Goal: Transaction & Acquisition: Book appointment/travel/reservation

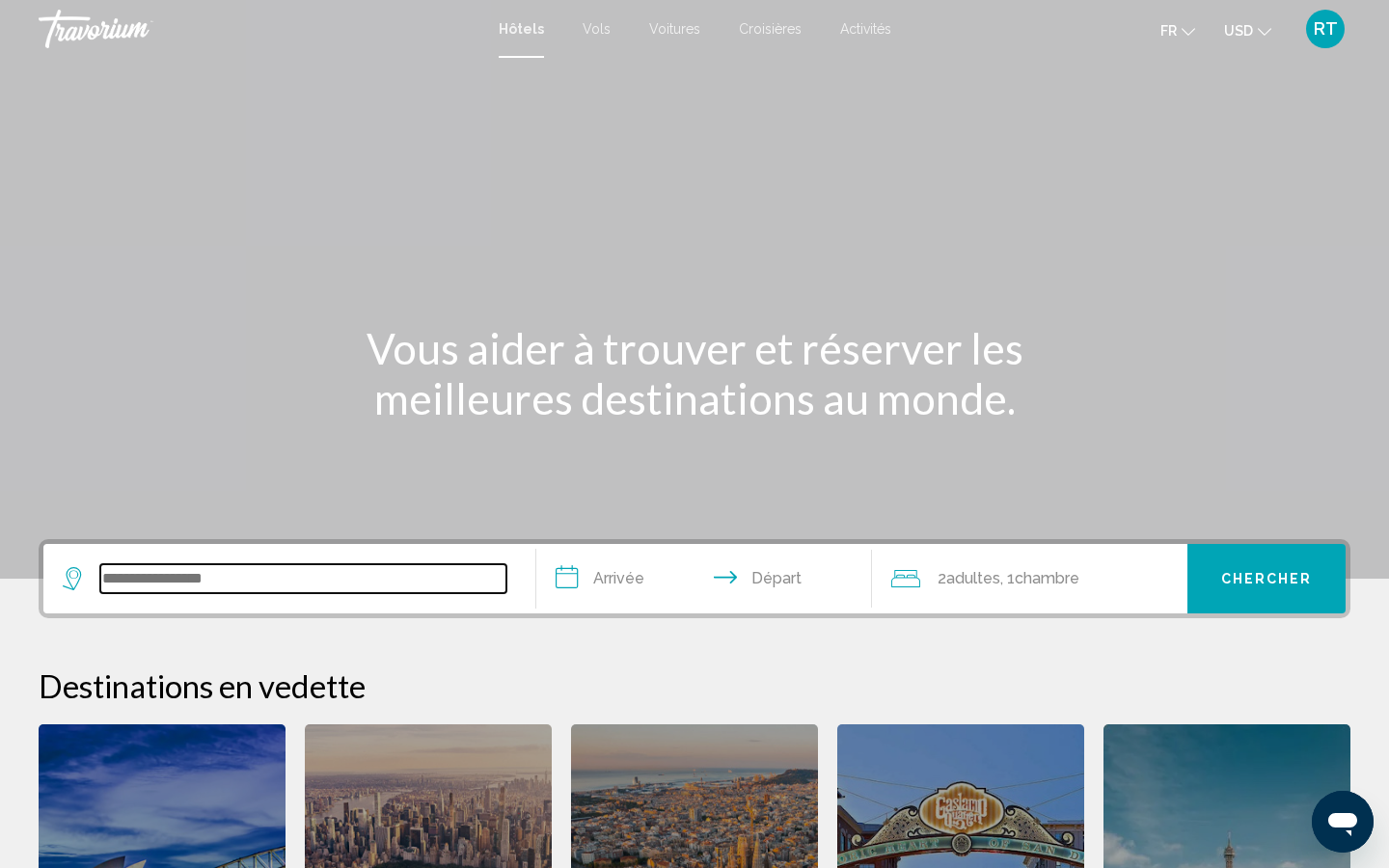
click at [170, 579] on input "Search widget" at bounding box center [303, 578] width 406 height 29
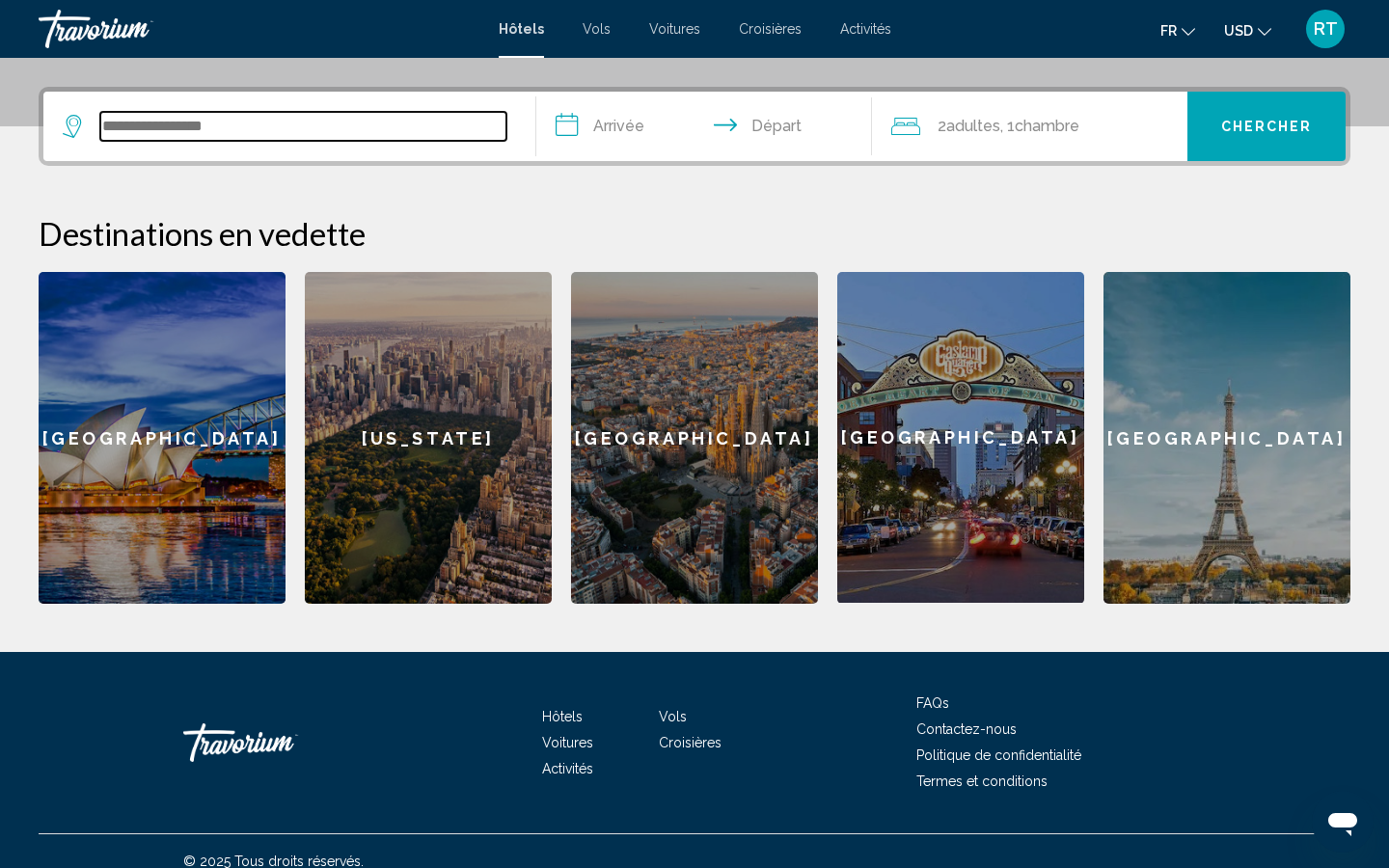
scroll to position [473, 0]
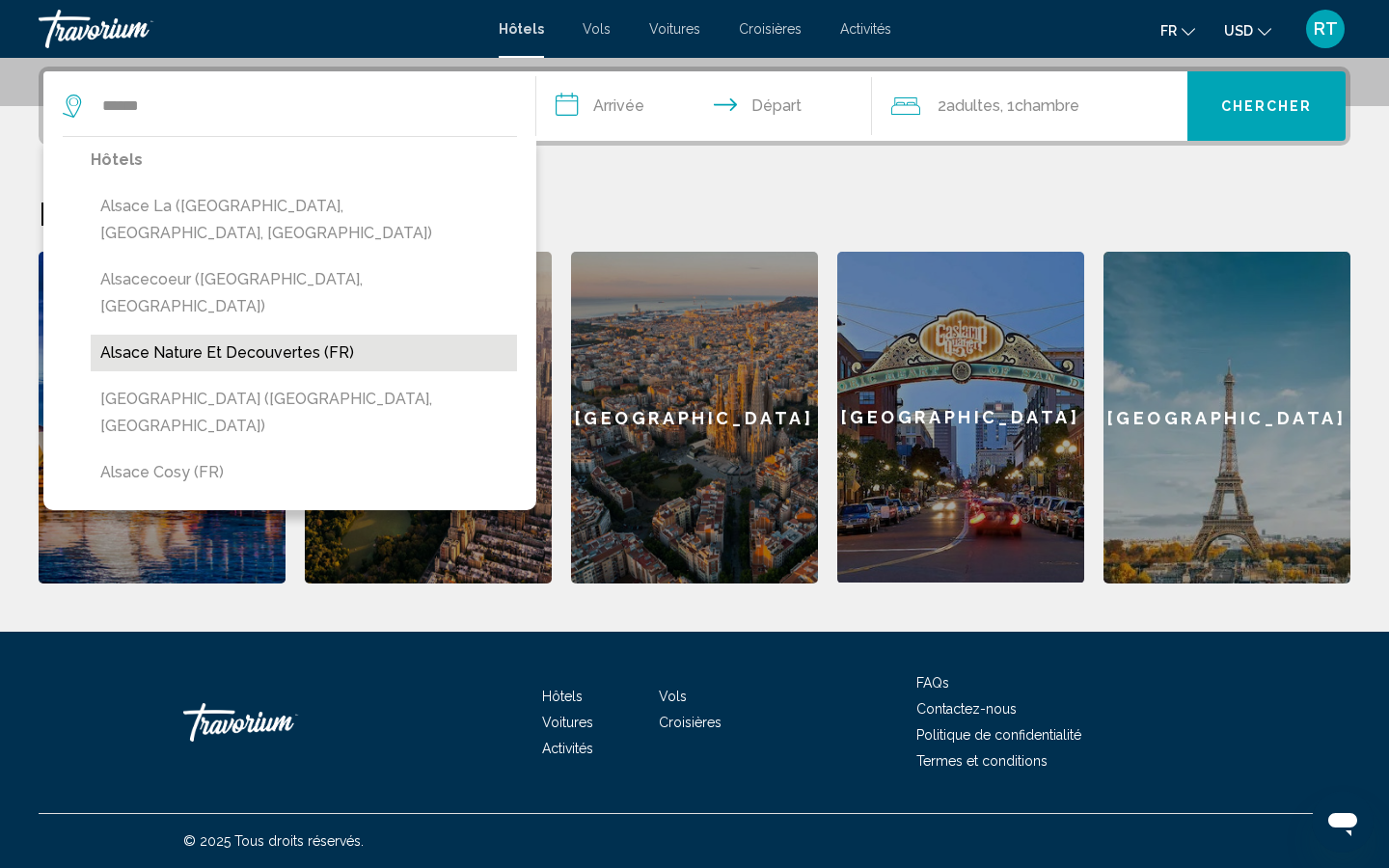
drag, startPoint x: 170, startPoint y: 579, endPoint x: 244, endPoint y: 297, distance: 291.5
click at [244, 335] on button "Alsace Nature Et Decouvertes (FR)" at bounding box center [304, 353] width 427 height 36
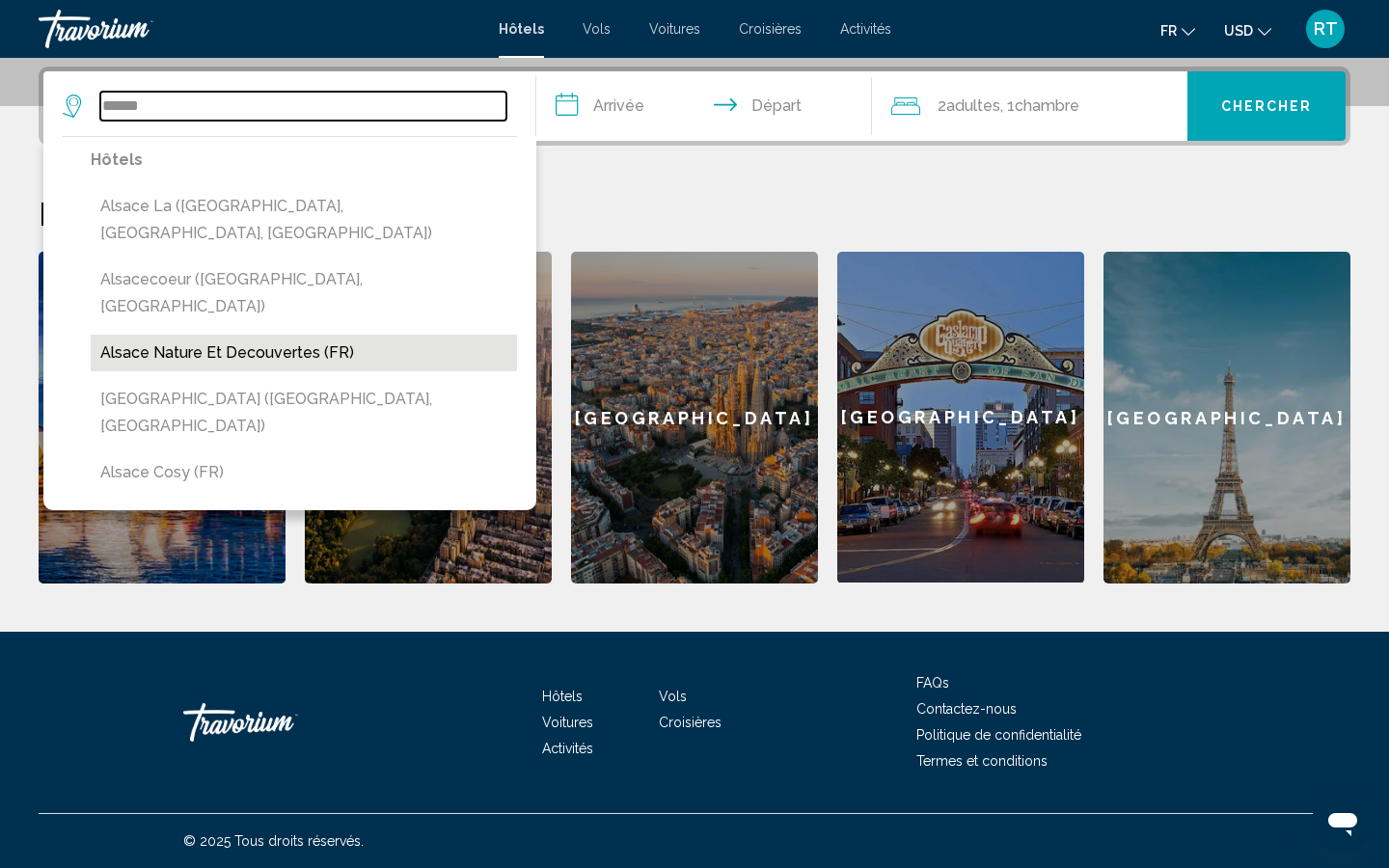
type input "**********"
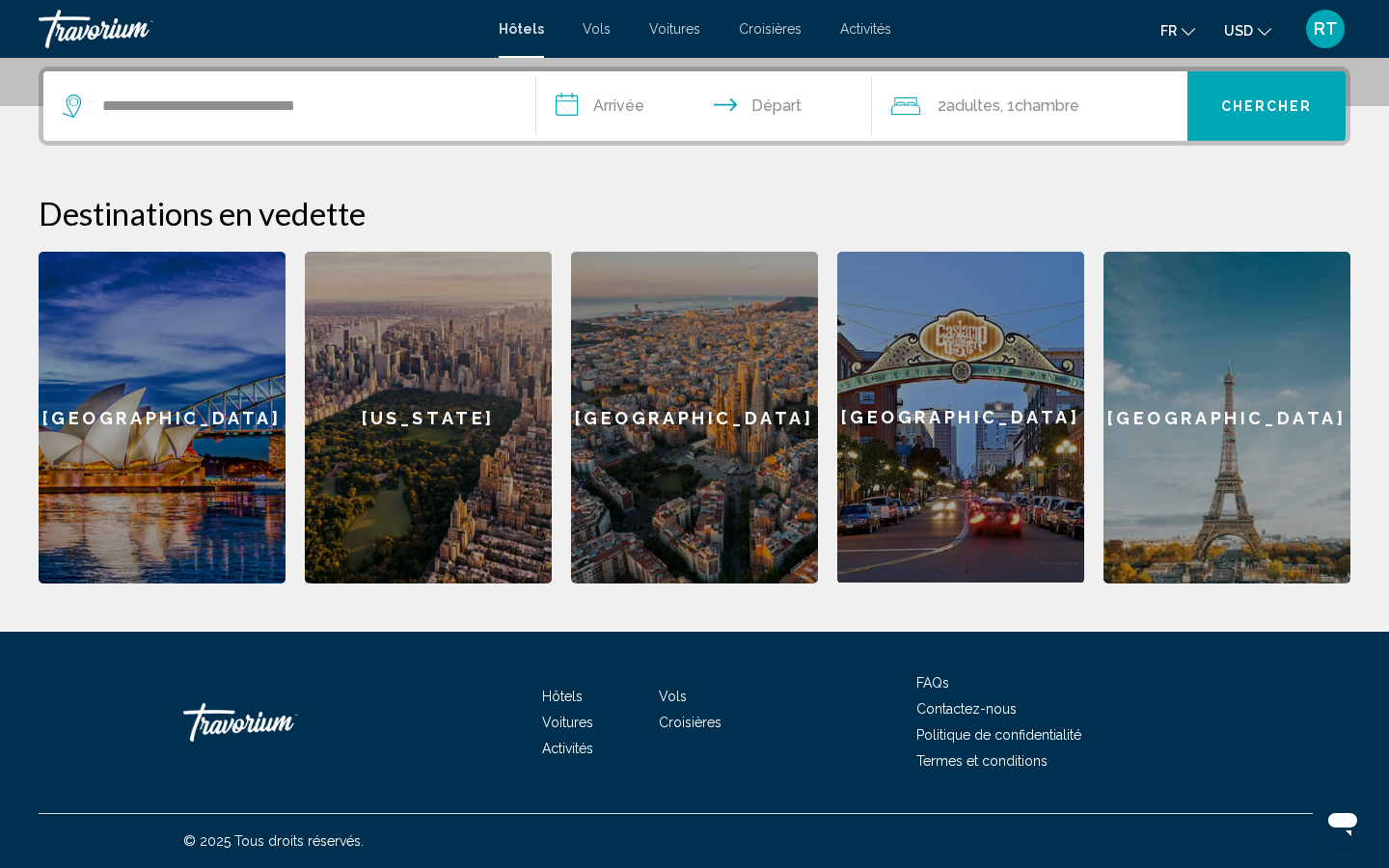
click at [619, 105] on input "**********" at bounding box center [708, 109] width 343 height 76
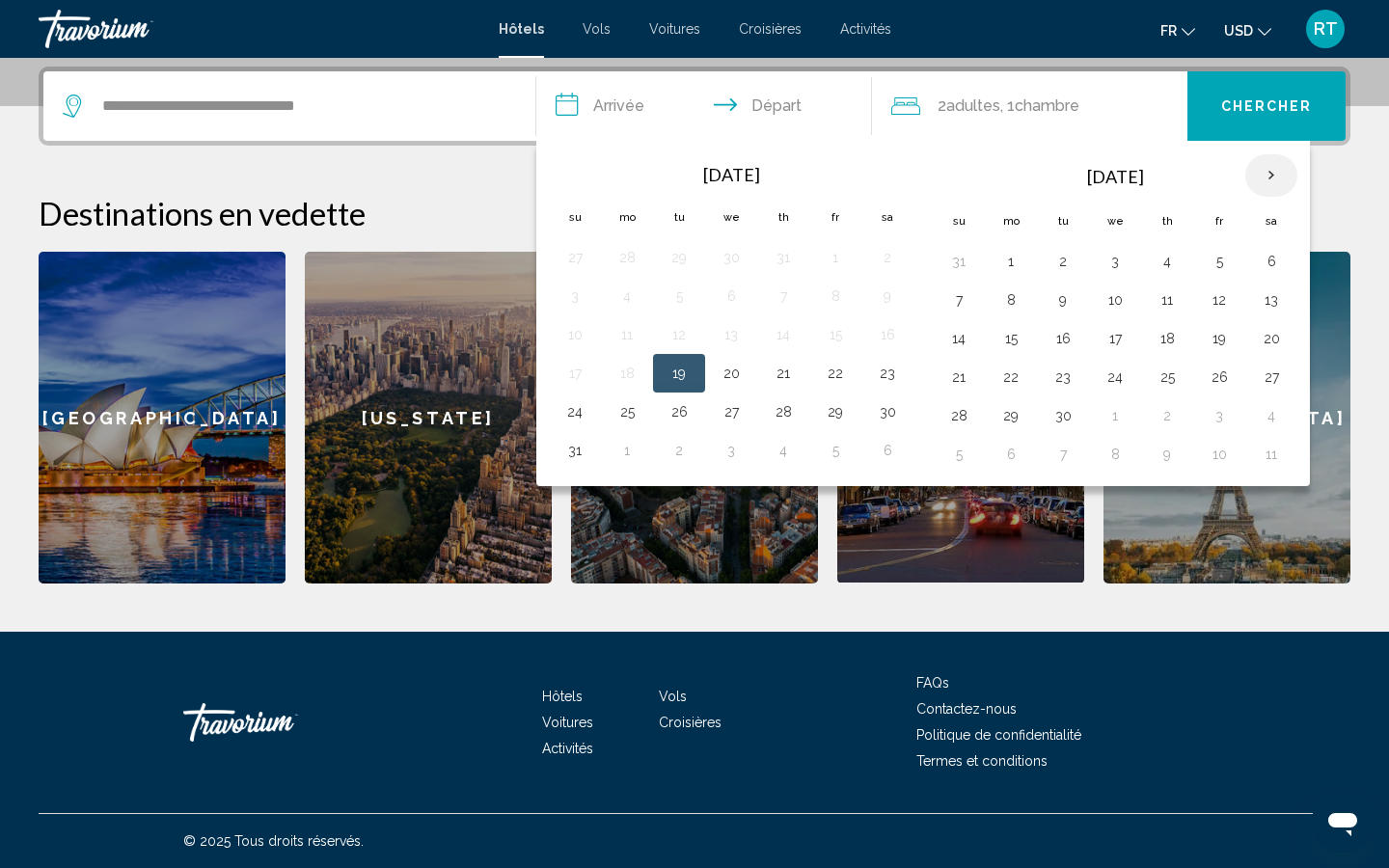
click at [1273, 172] on th "Next month" at bounding box center [1271, 175] width 52 height 42
click at [1273, 334] on button "18" at bounding box center [1271, 338] width 30 height 27
click at [959, 382] on button "19" at bounding box center [958, 376] width 30 height 27
type input "**********"
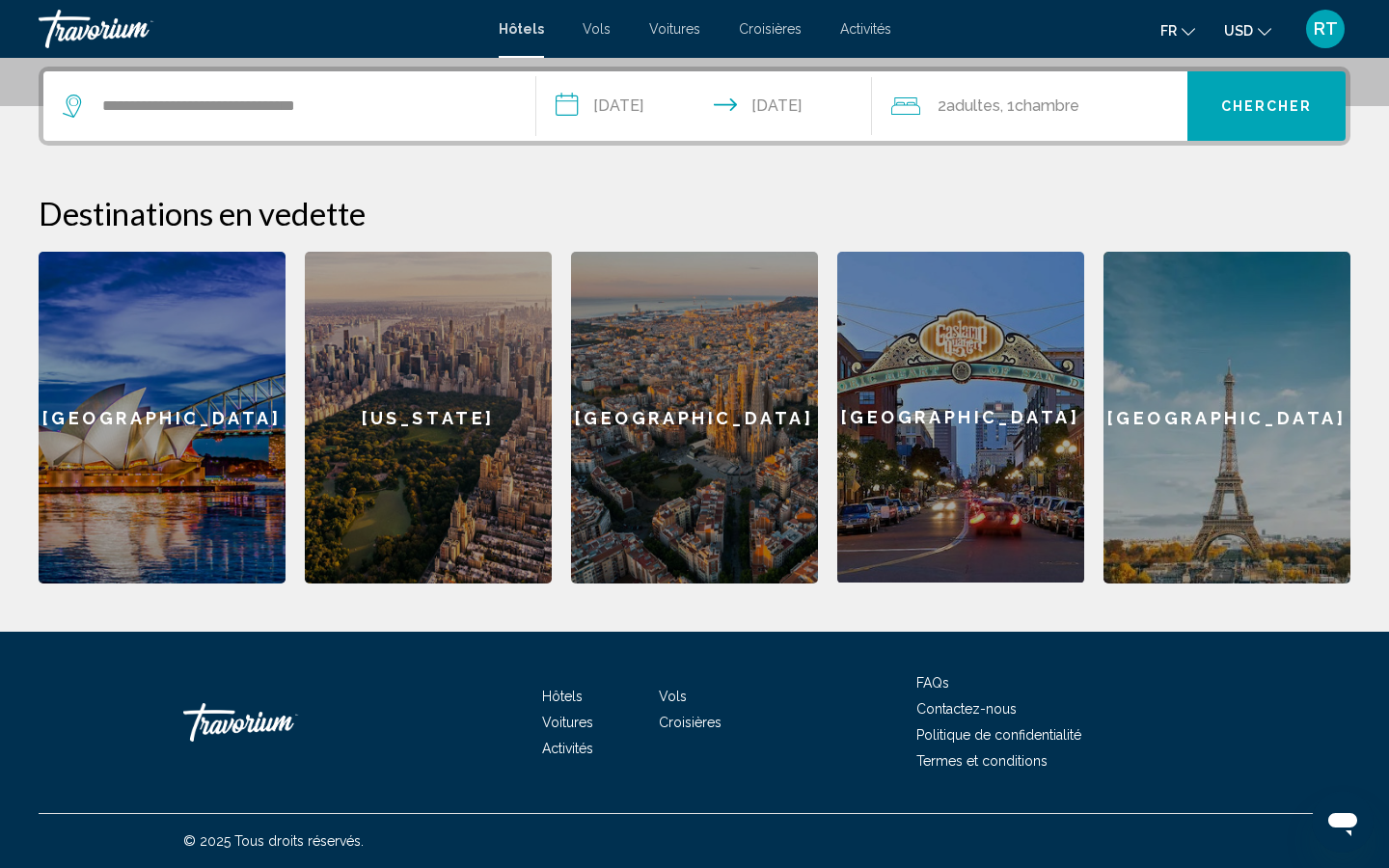
click at [1115, 101] on div "2 Adulte Adultes , 1 Chambre pièces" at bounding box center [1040, 105] width 297 height 27
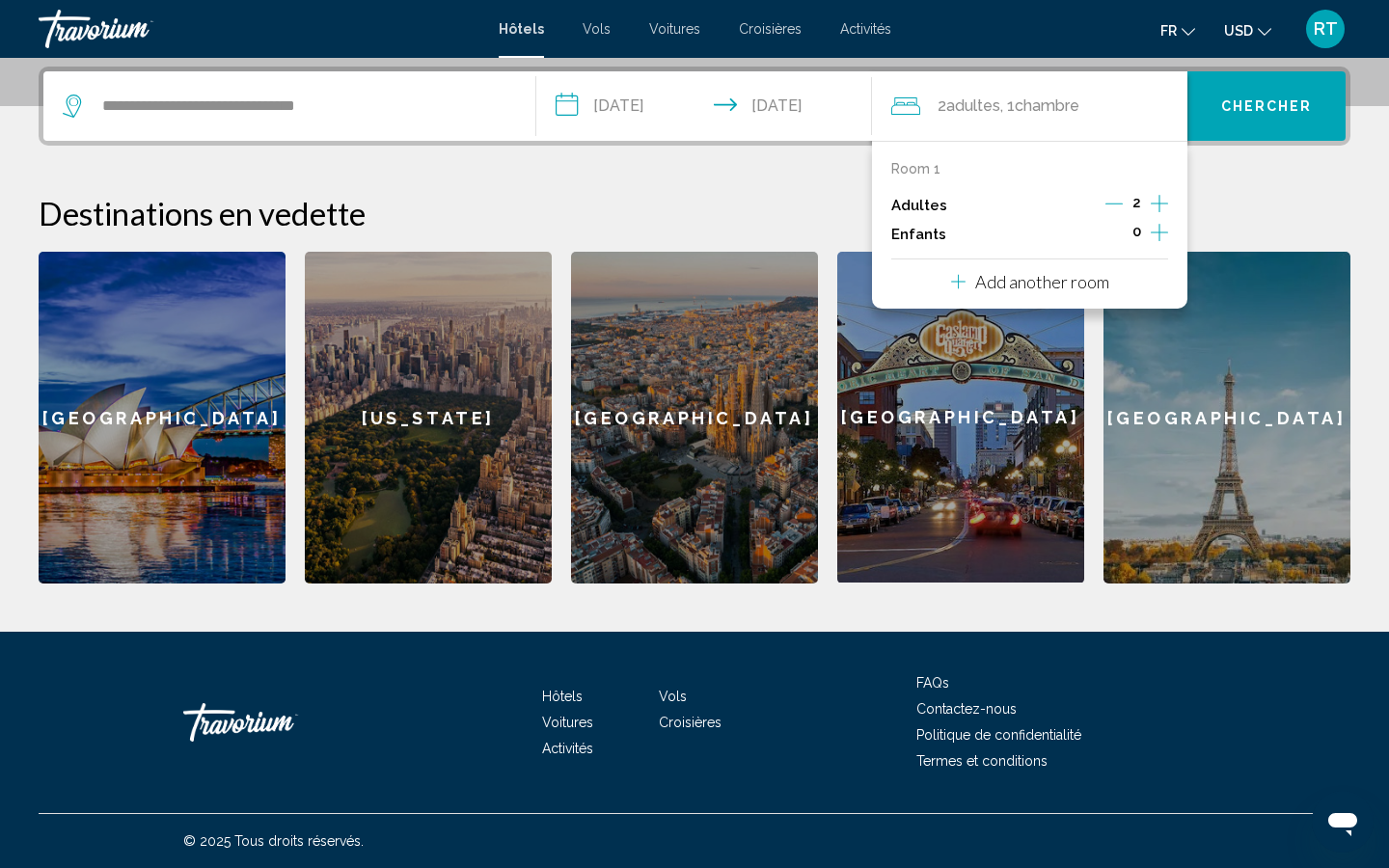
click at [1161, 234] on icon "Increment children" at bounding box center [1160, 233] width 18 height 24
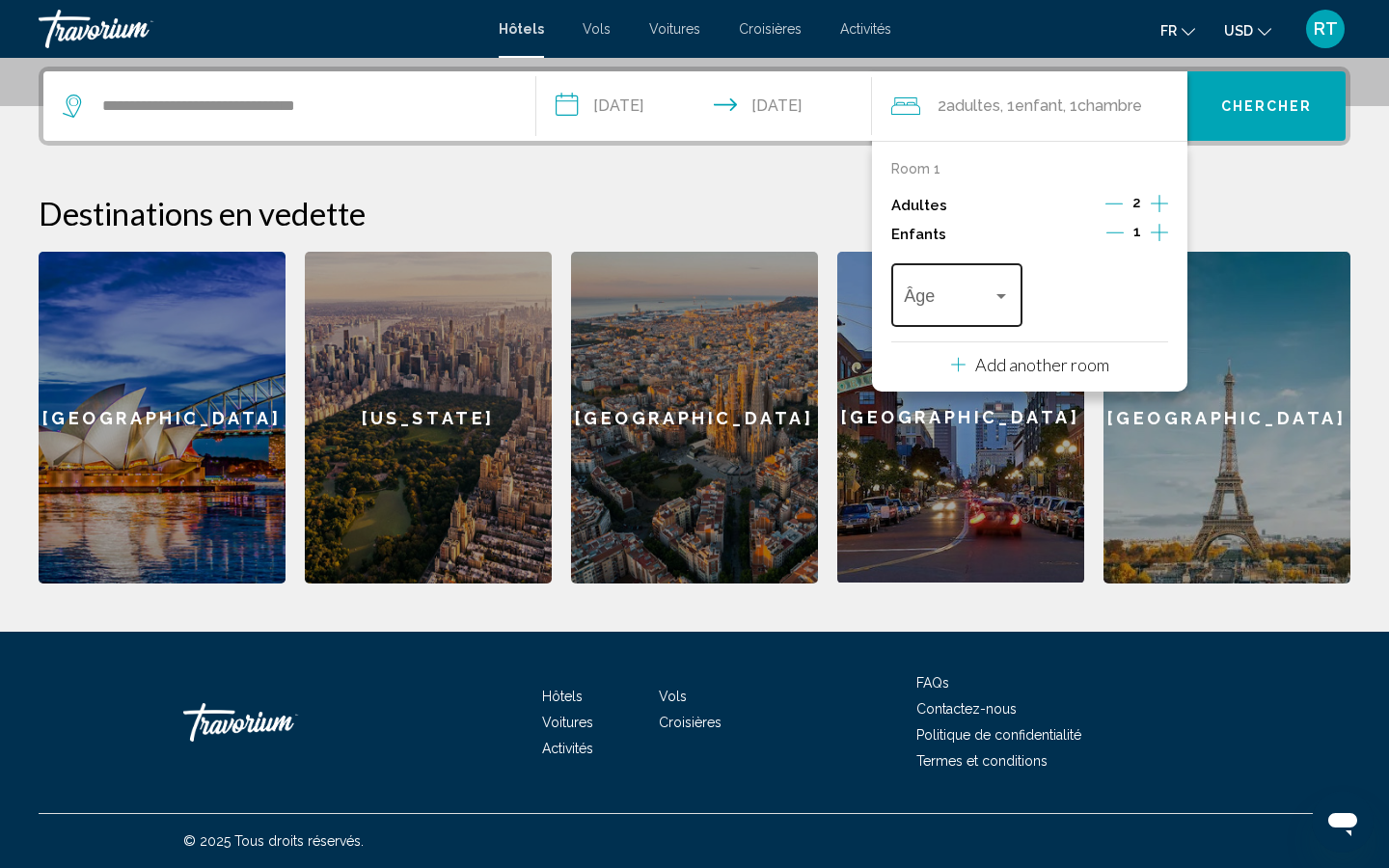
click at [956, 323] on div "Âge" at bounding box center [956, 293] width 105 height 69
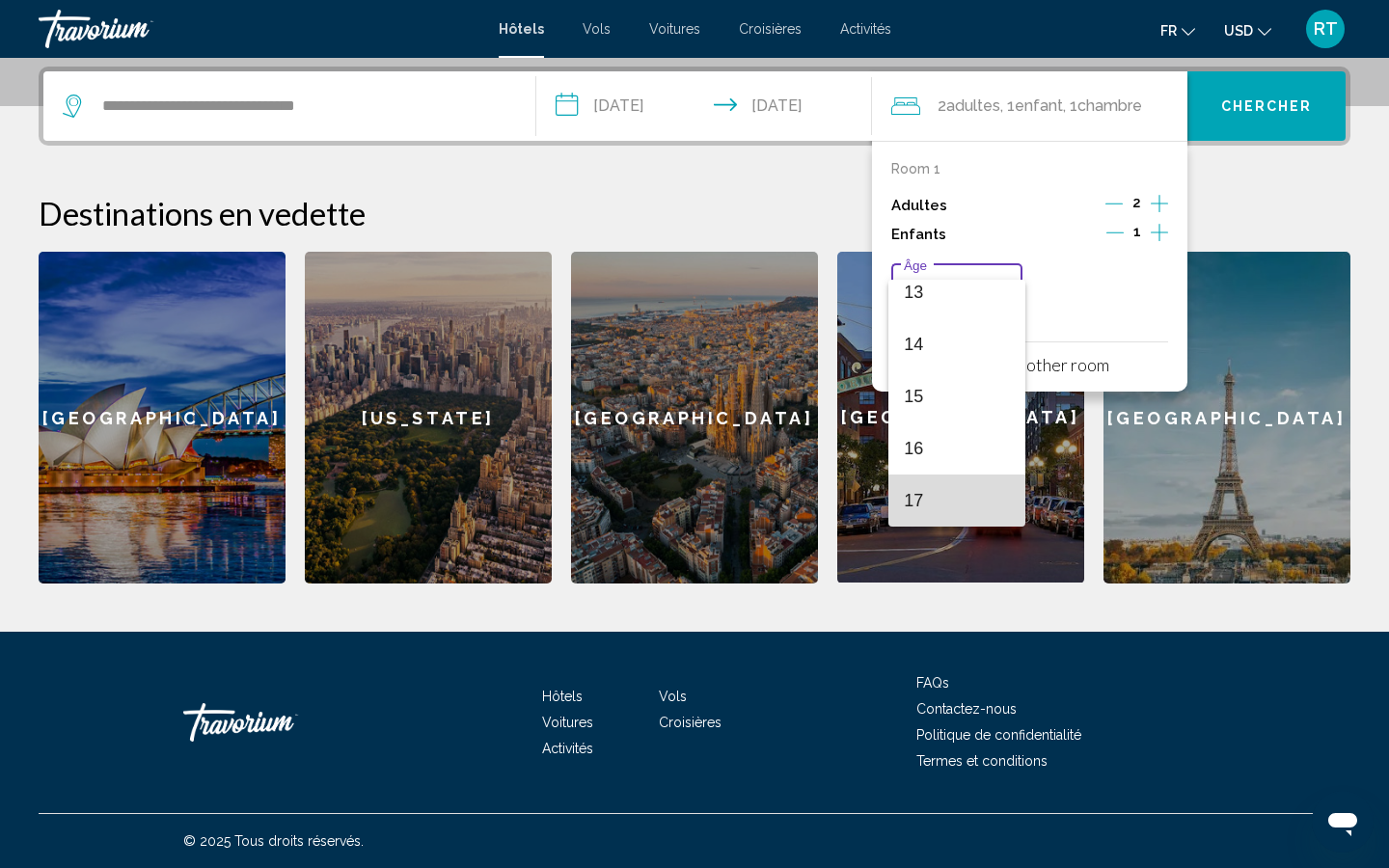
click at [946, 500] on span "17" at bounding box center [956, 500] width 105 height 52
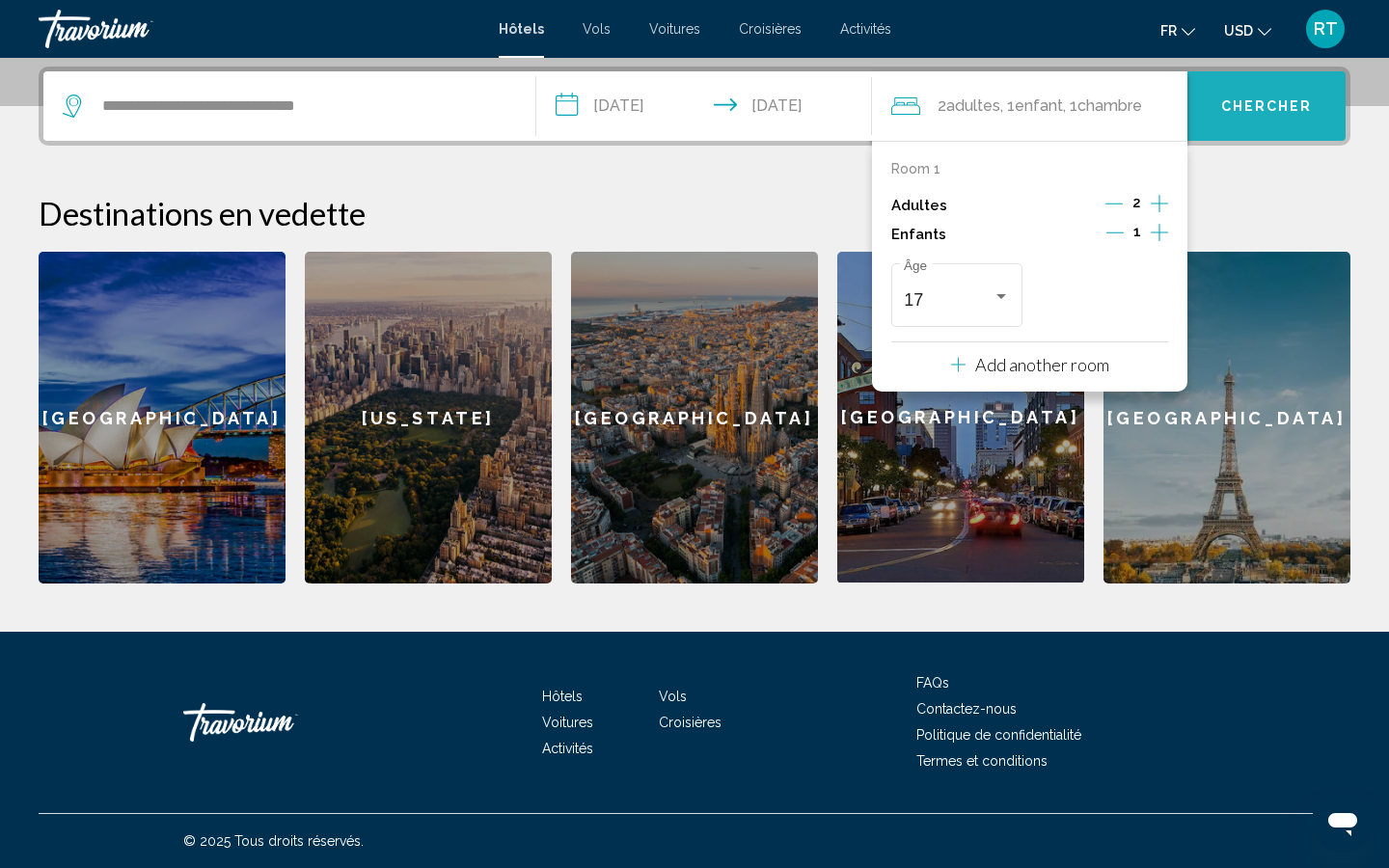
click at [1275, 120] on button "Chercher" at bounding box center [1266, 106] width 158 height 70
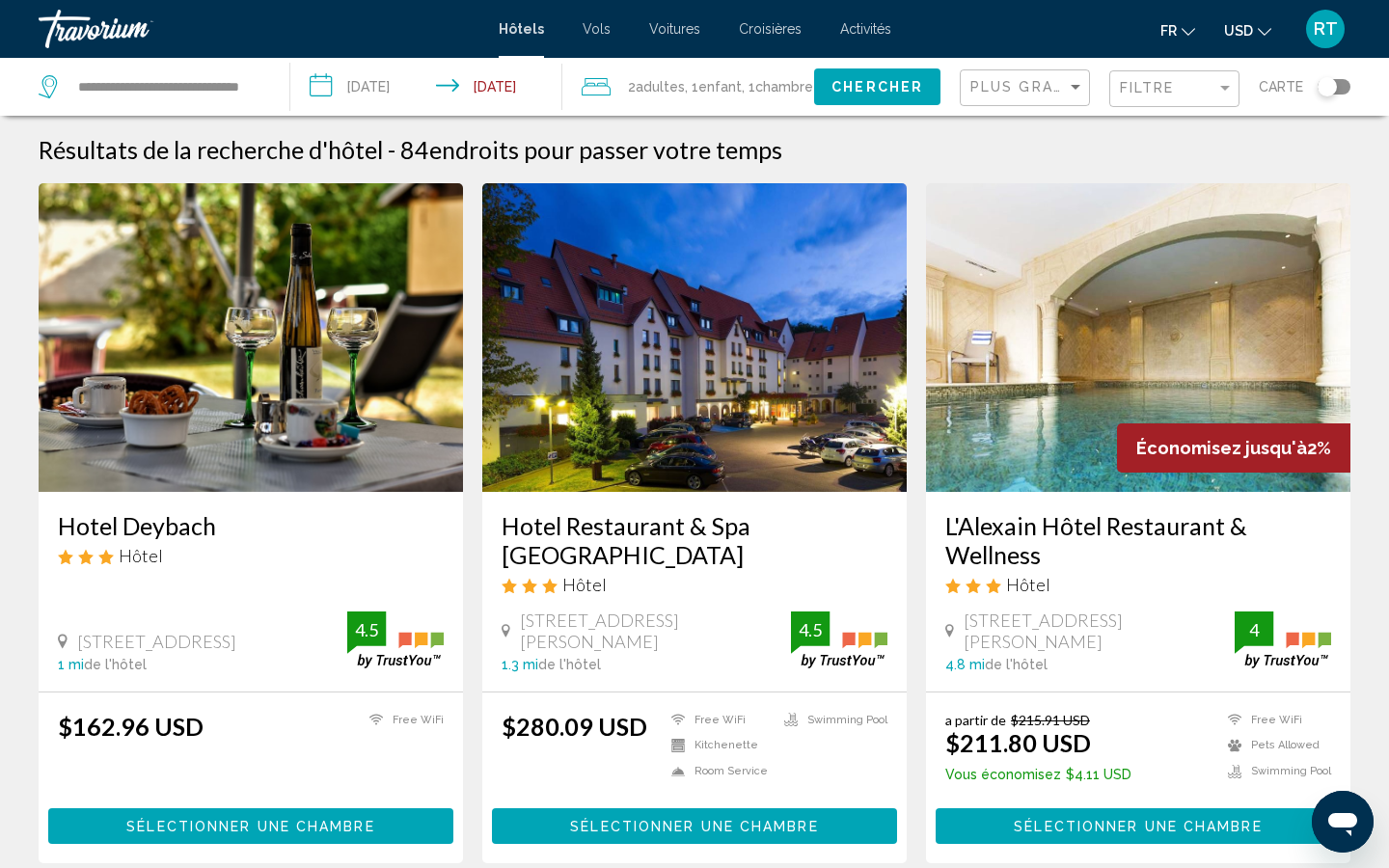
click at [1248, 31] on span "USD" at bounding box center [1238, 31] width 29 height 16
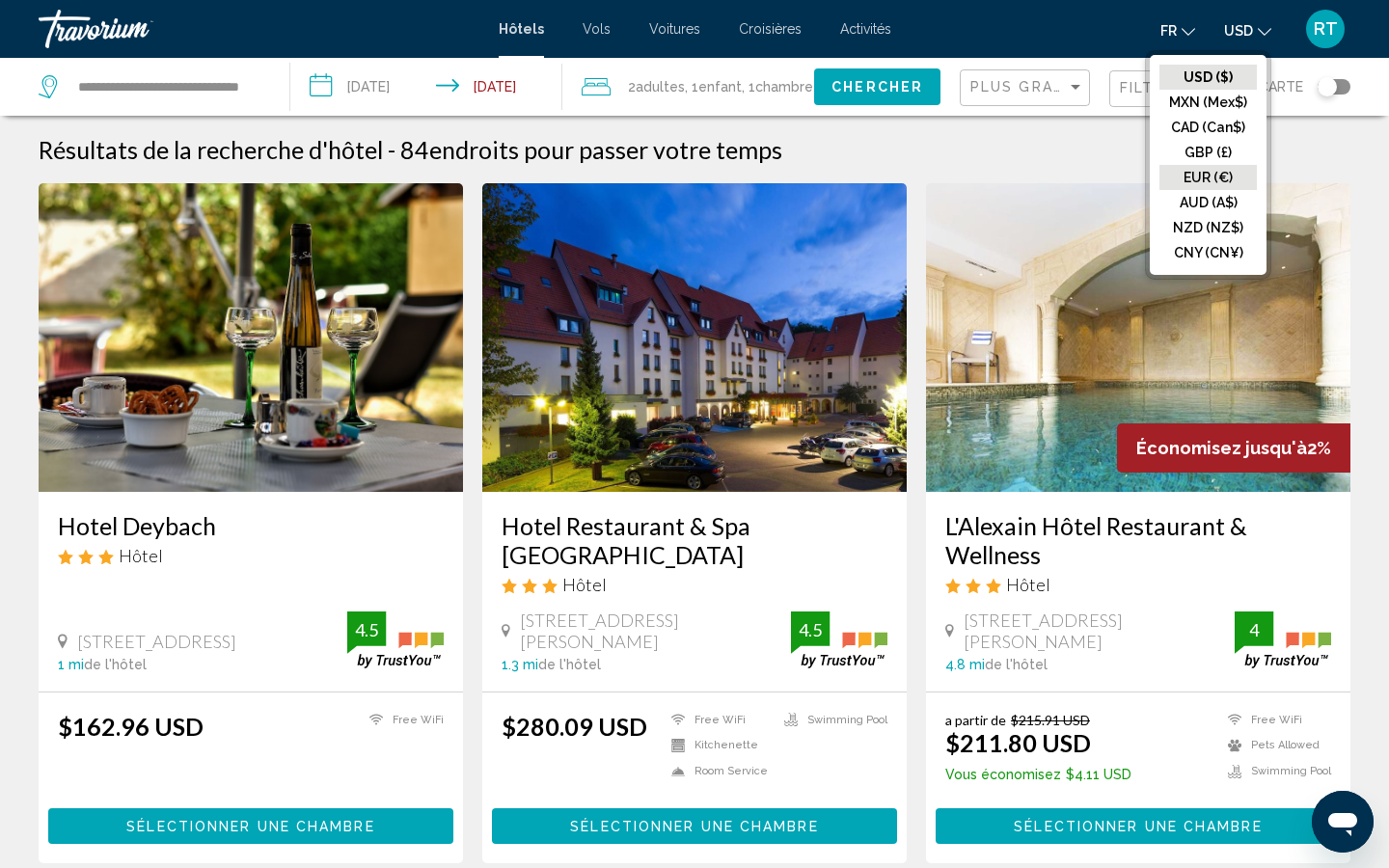
click at [1220, 170] on button "EUR (€)" at bounding box center [1208, 178] width 97 height 26
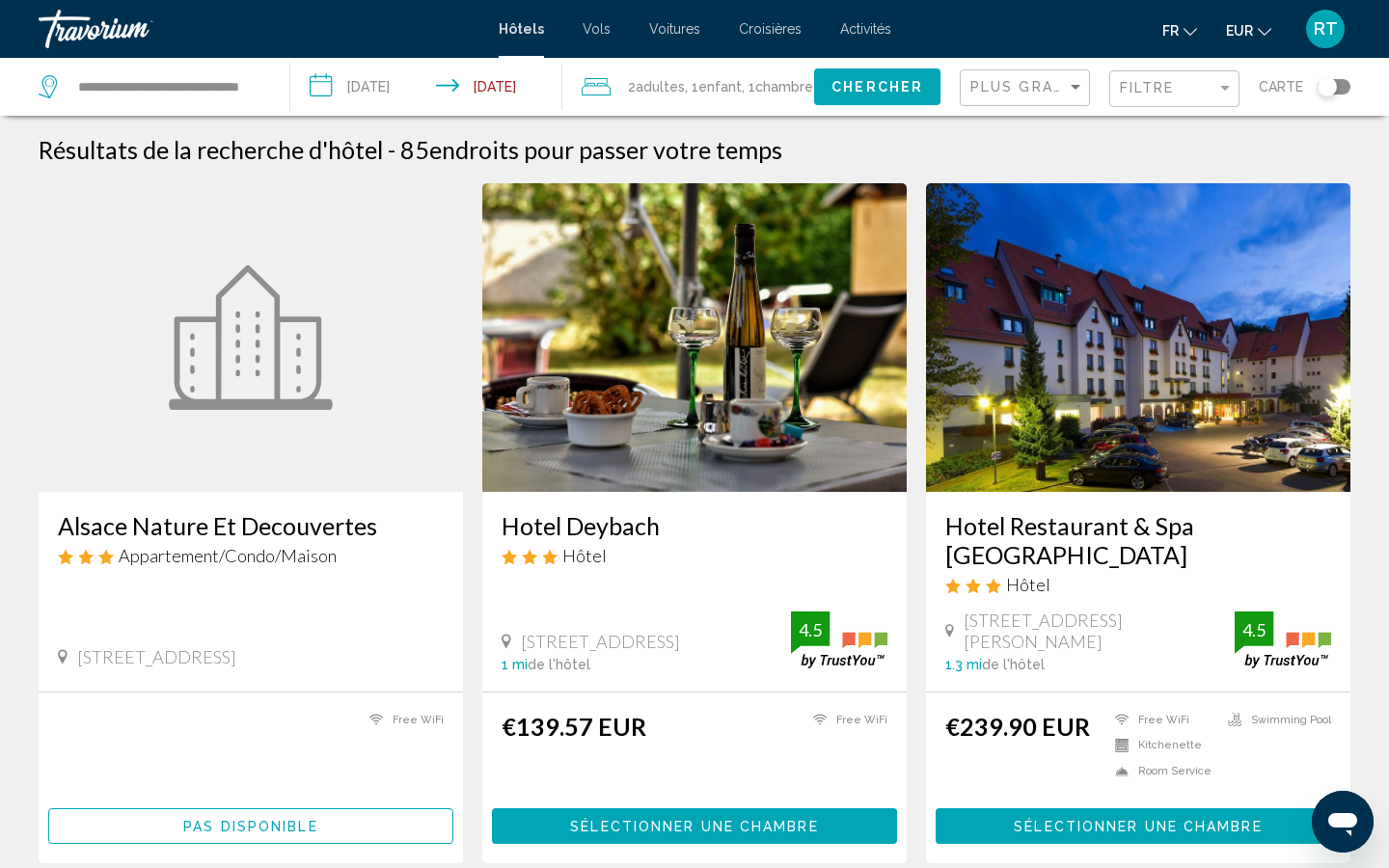
click at [755, 80] on span ", 1 Chambre pièces" at bounding box center [778, 87] width 72 height 27
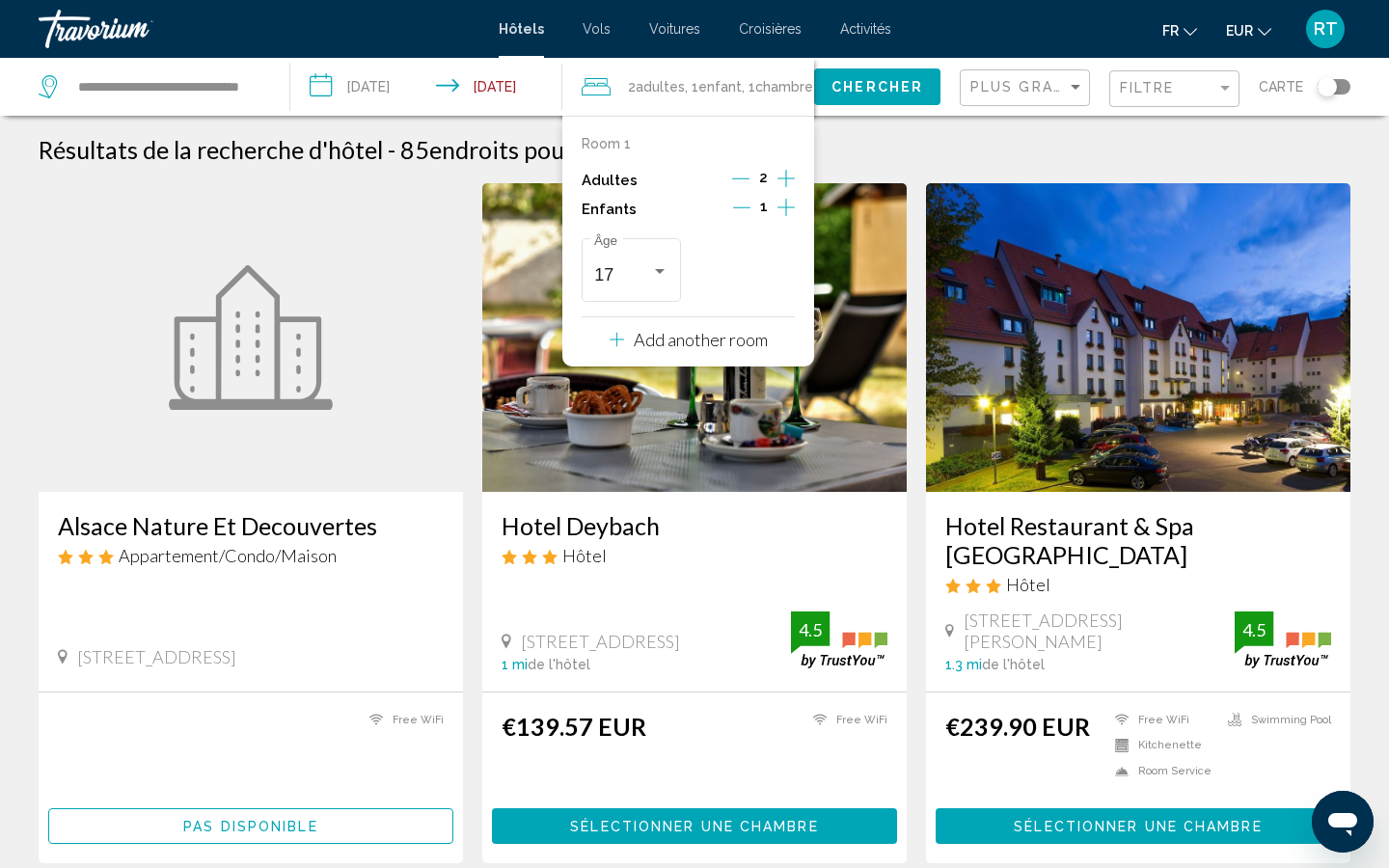
click at [750, 205] on icon "Decrement children" at bounding box center [742, 207] width 18 height 18
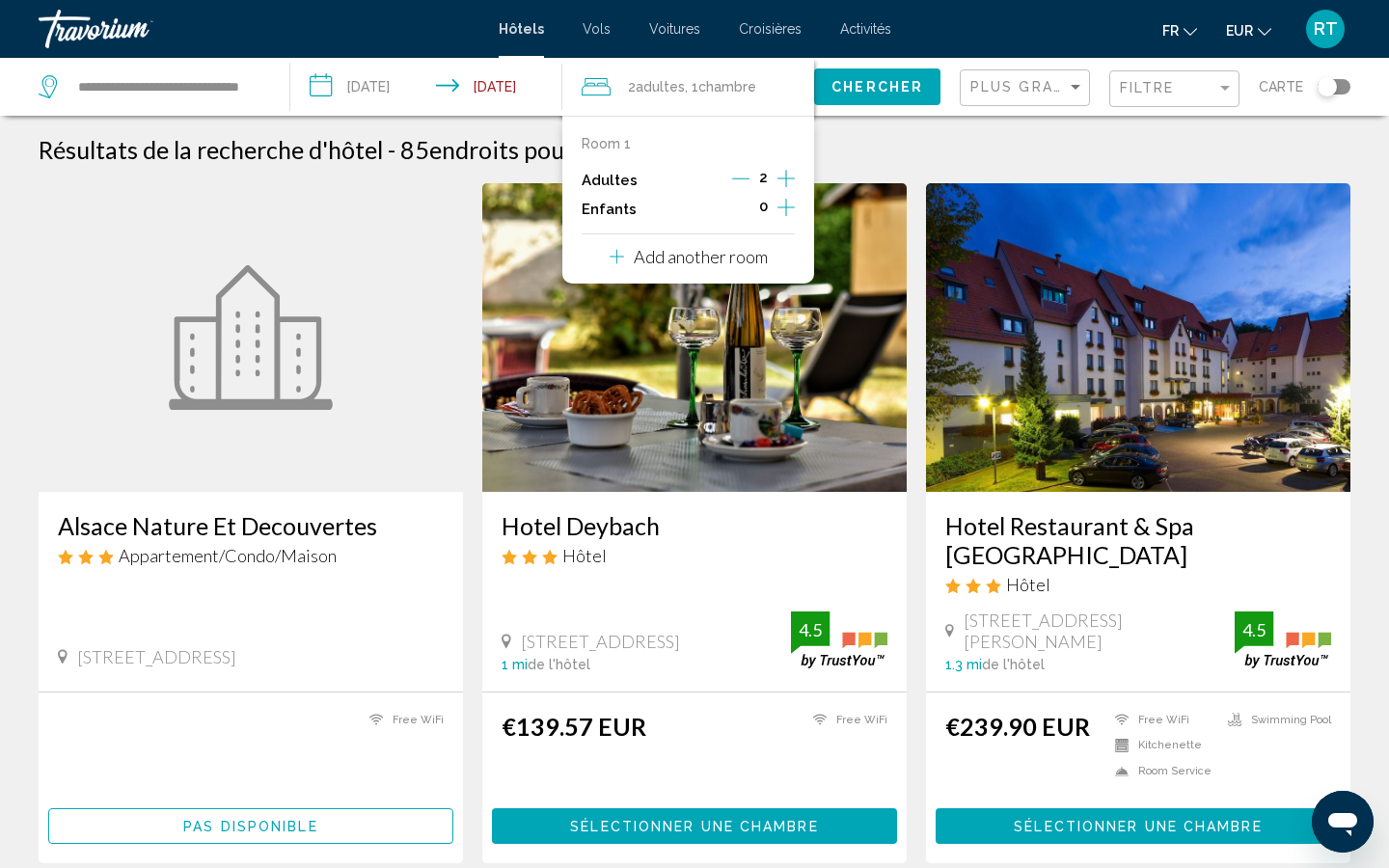
click at [877, 86] on span "Chercher" at bounding box center [877, 87] width 91 height 16
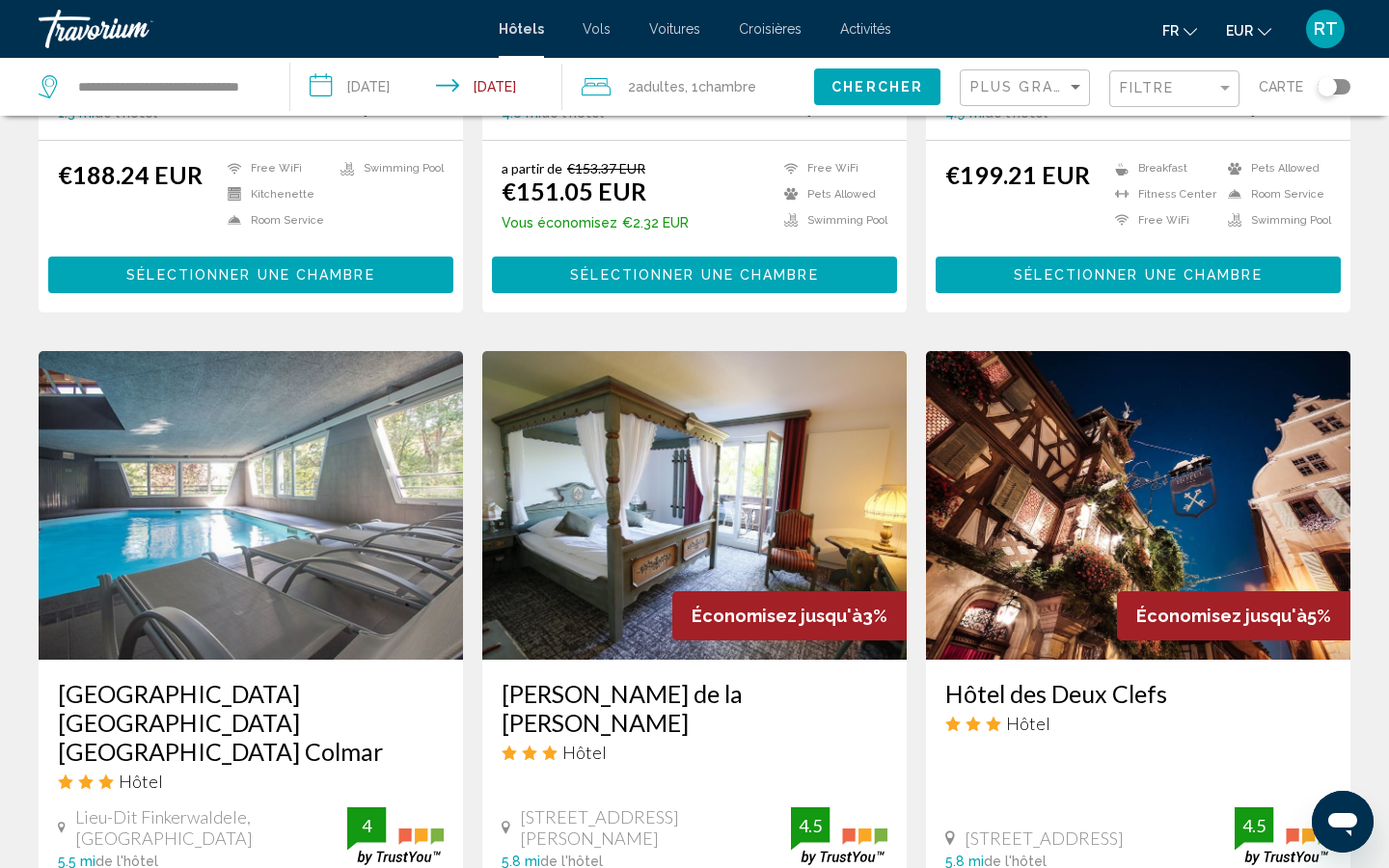
scroll to position [974, 0]
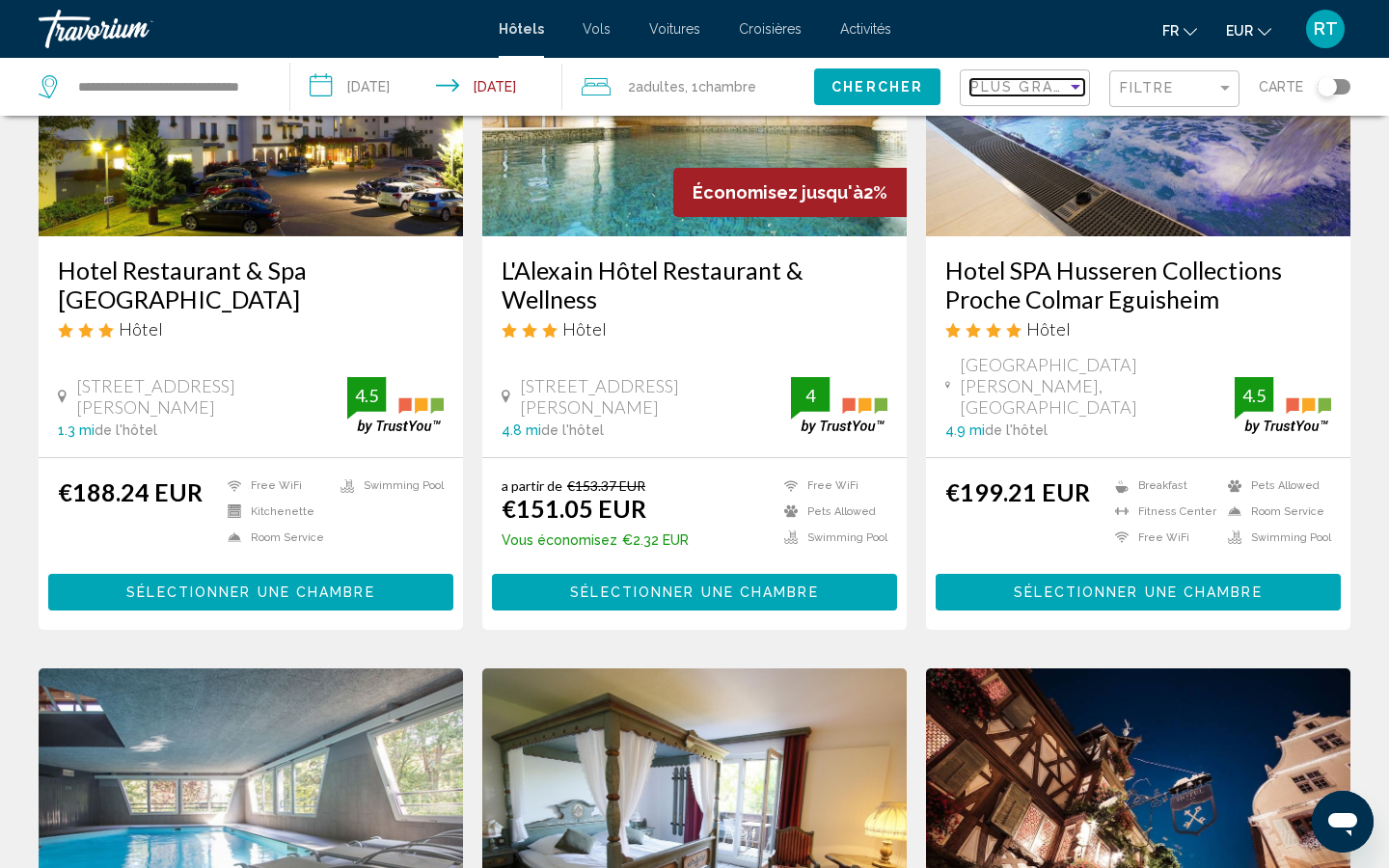
click at [1034, 82] on span "Plus grandes économies" at bounding box center [1085, 87] width 230 height 16
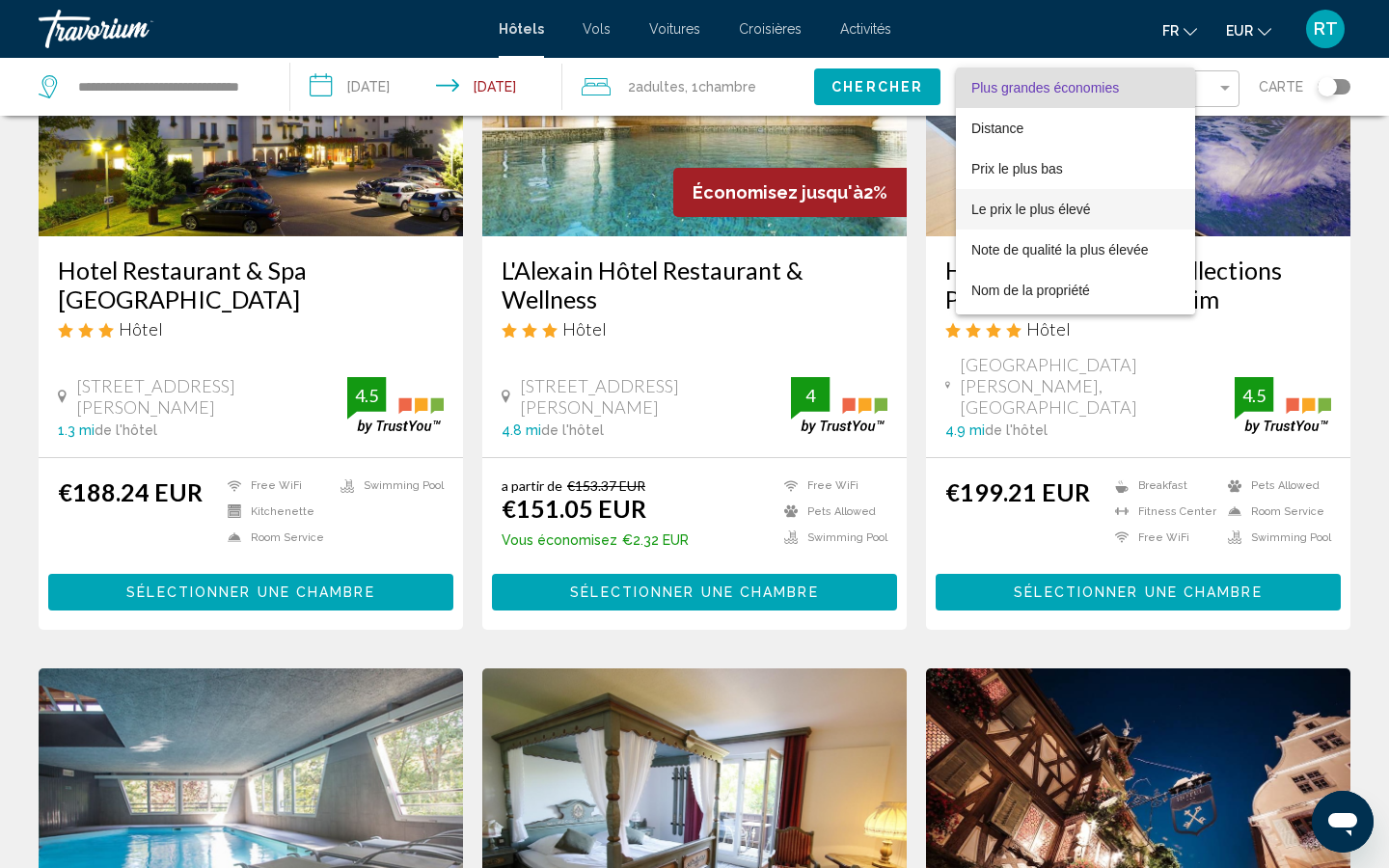
click at [1029, 205] on span "Le prix le plus élevé" at bounding box center [1031, 209] width 120 height 16
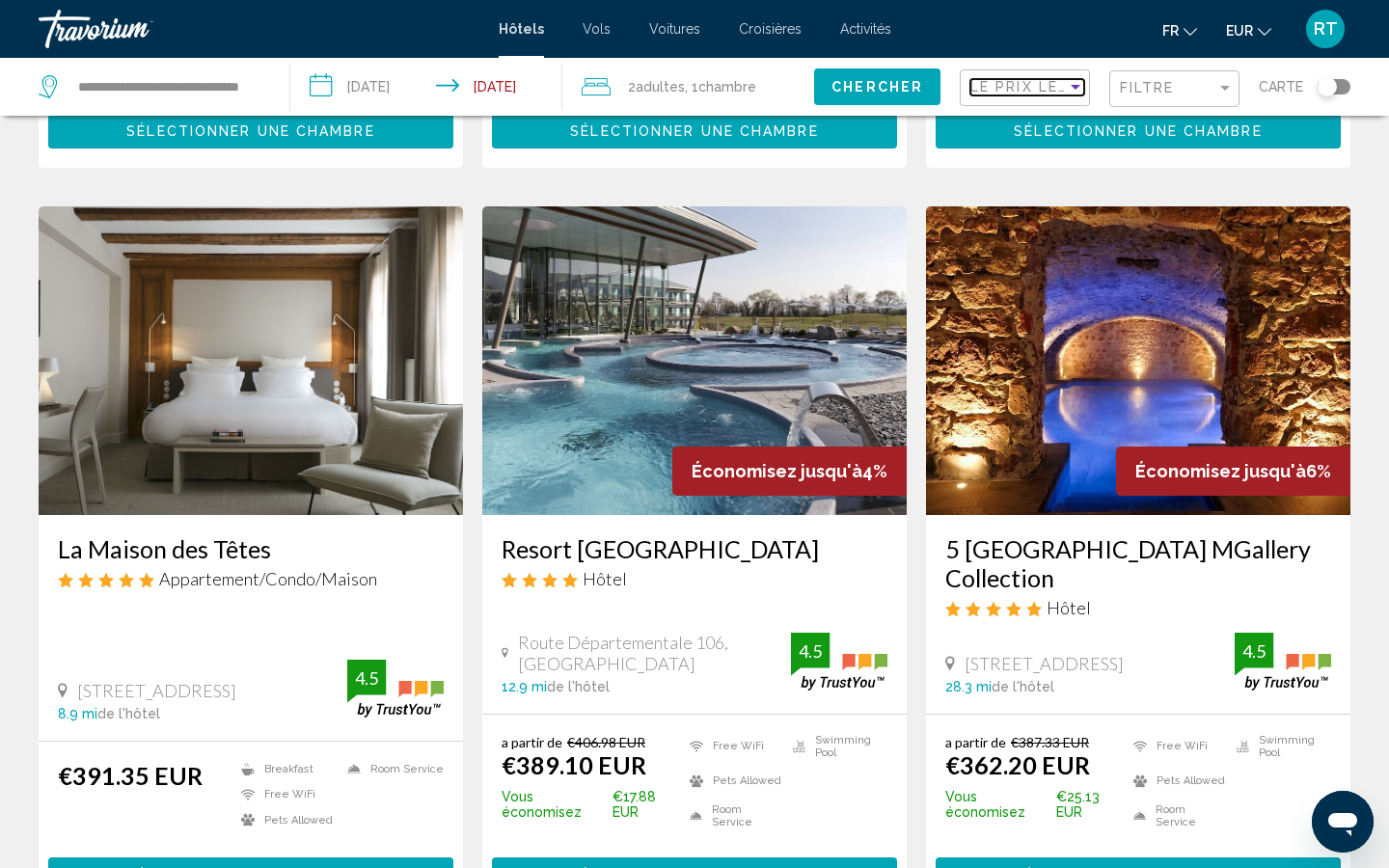
scroll to position [743, 0]
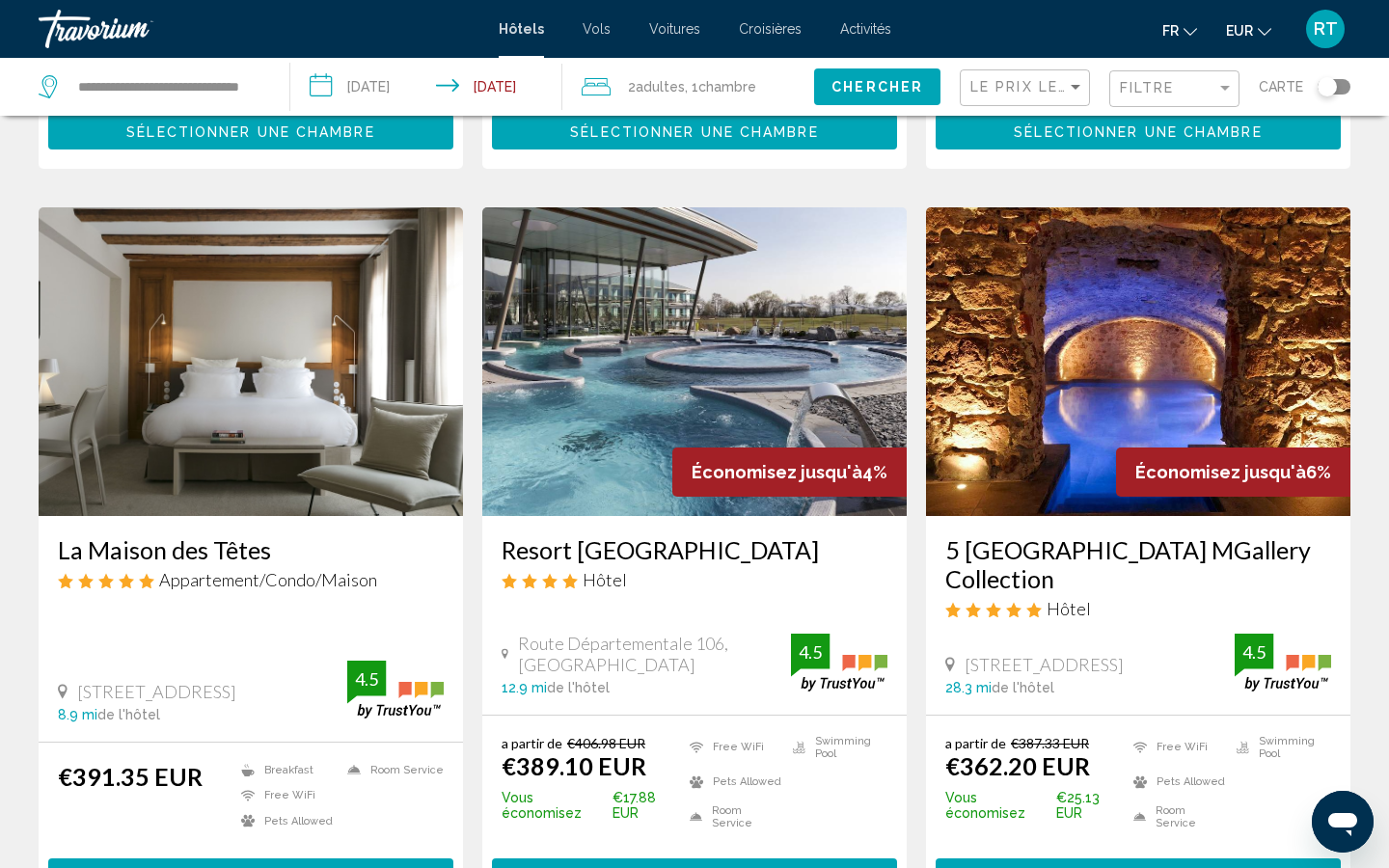
click at [613, 378] on img "Main content" at bounding box center [695, 362] width 425 height 309
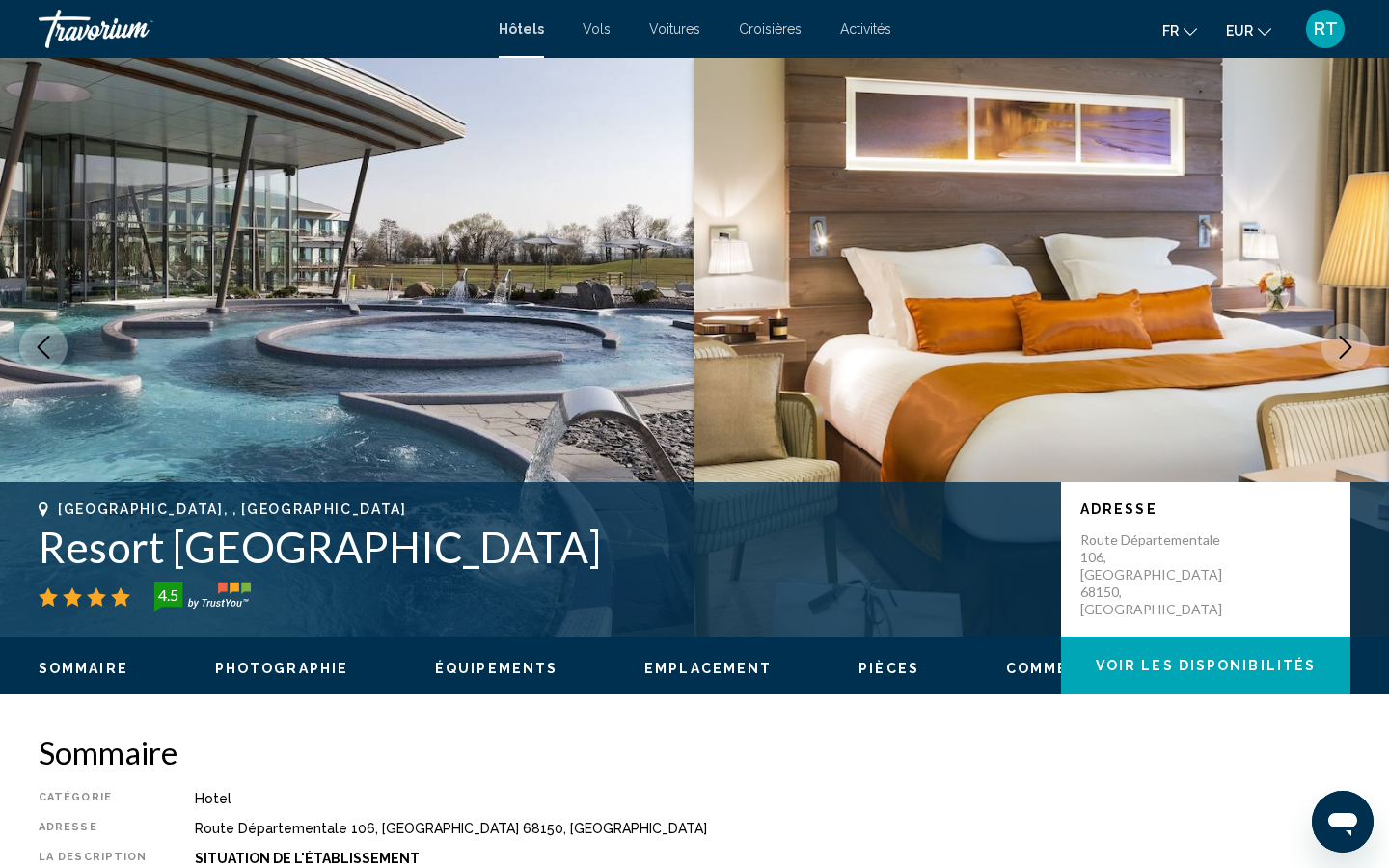
click at [607, 389] on img "Main content" at bounding box center [347, 347] width 695 height 579
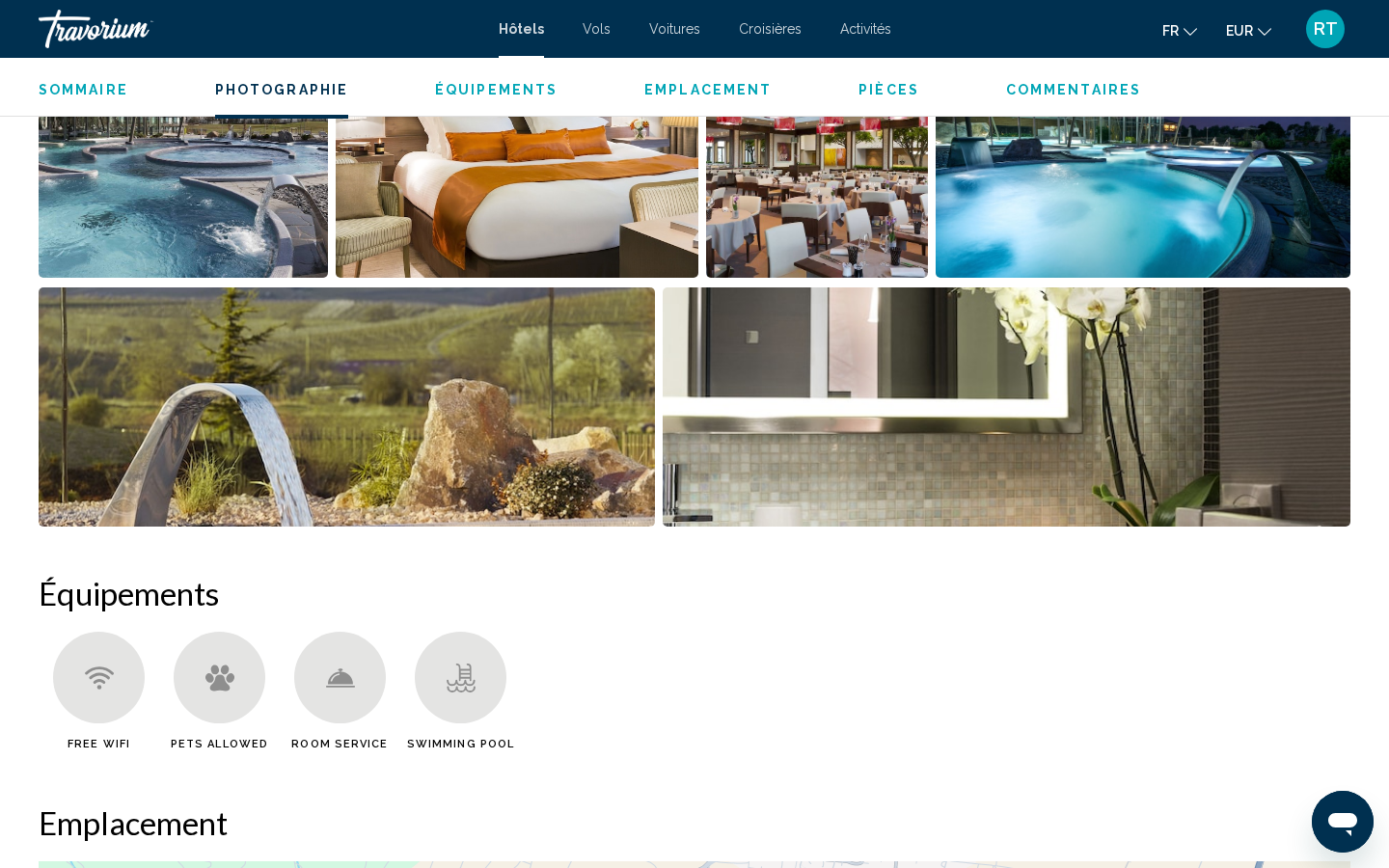
scroll to position [944, 0]
